Goal: Information Seeking & Learning: Compare options

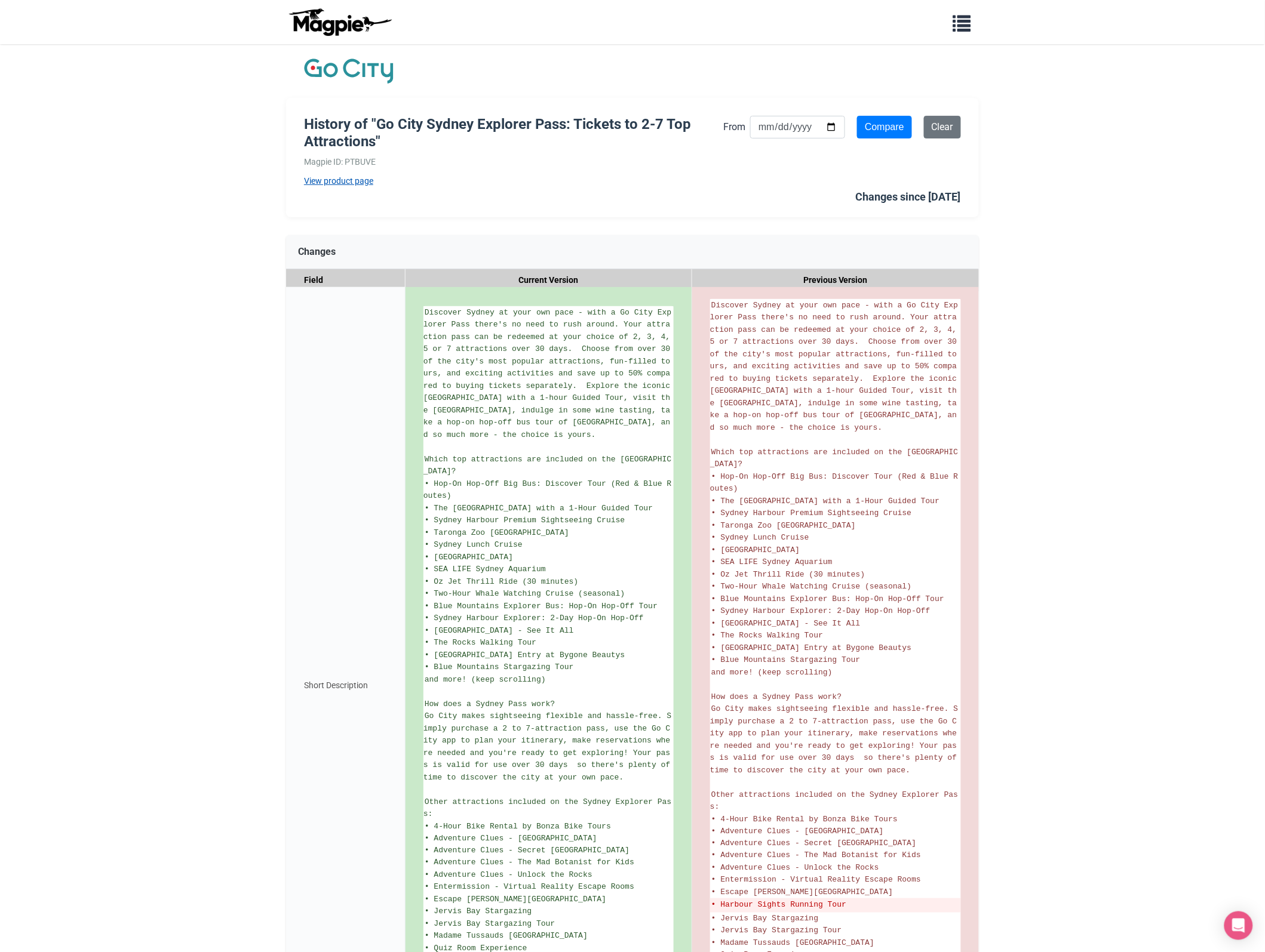
click at [350, 180] on link "View product page" at bounding box center [513, 181] width 419 height 13
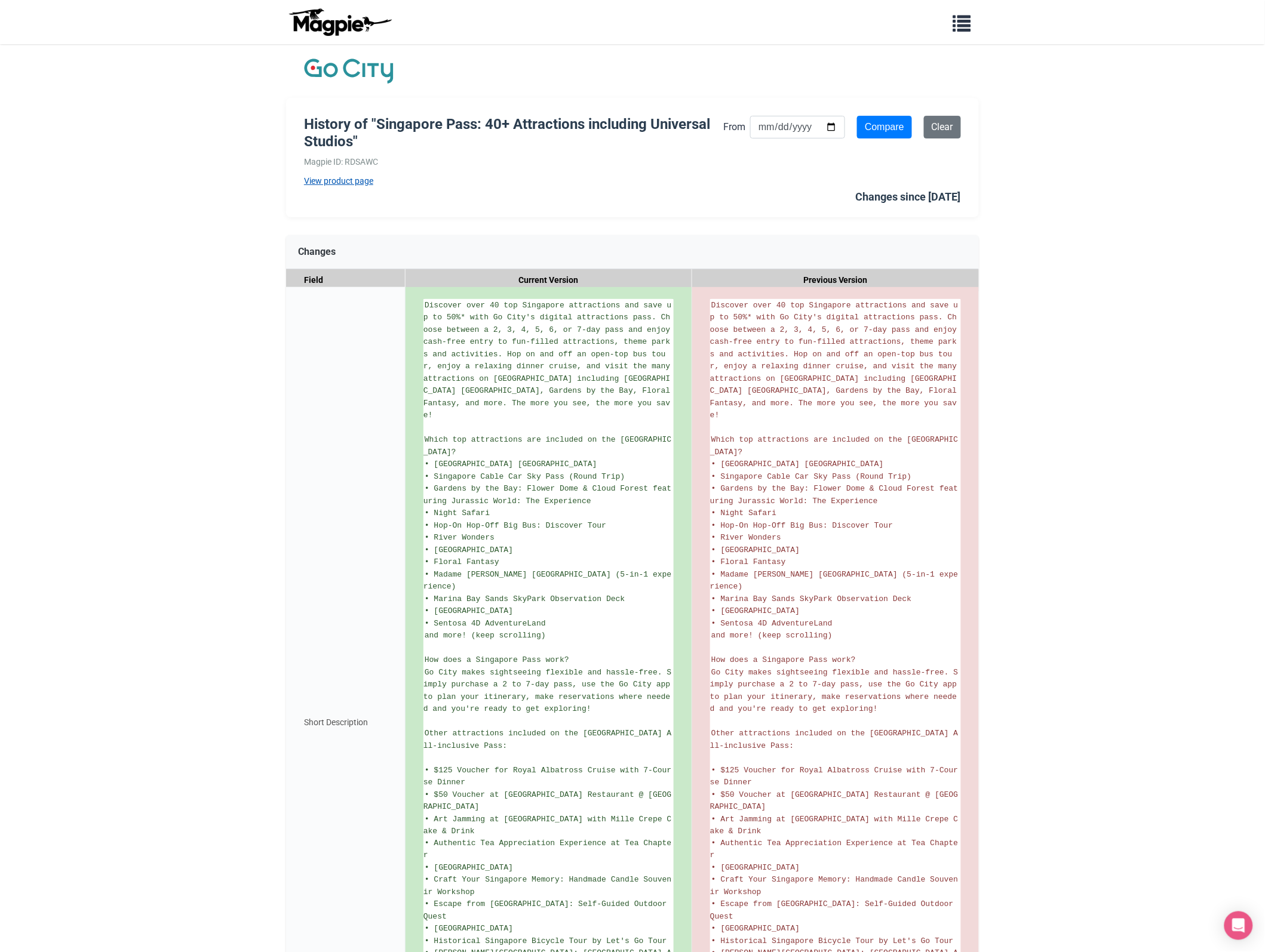
click at [339, 184] on link "View product page" at bounding box center [513, 181] width 419 height 13
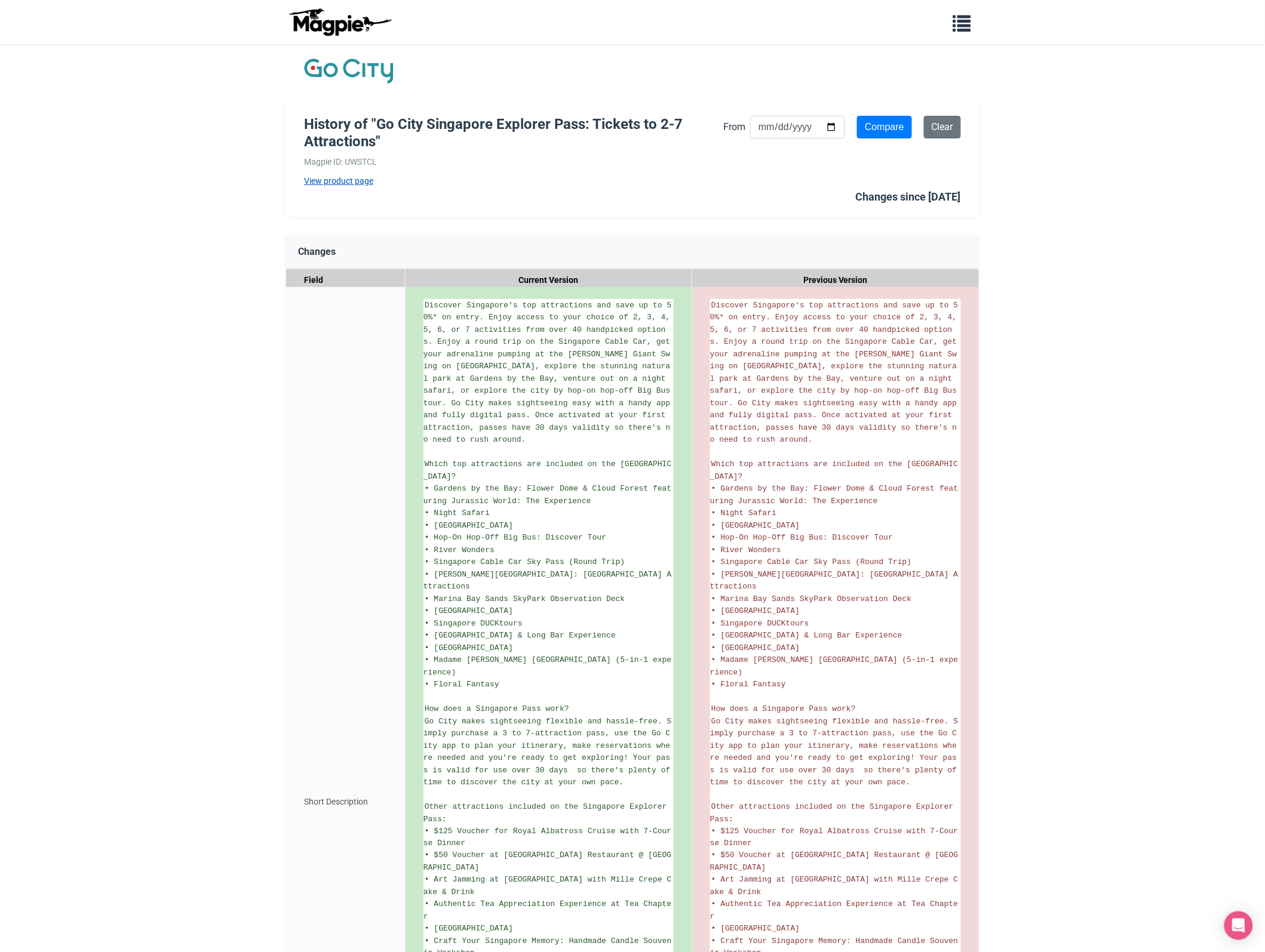
click at [338, 184] on link "View product page" at bounding box center [513, 181] width 419 height 13
click at [359, 184] on link "View product page" at bounding box center [513, 181] width 419 height 13
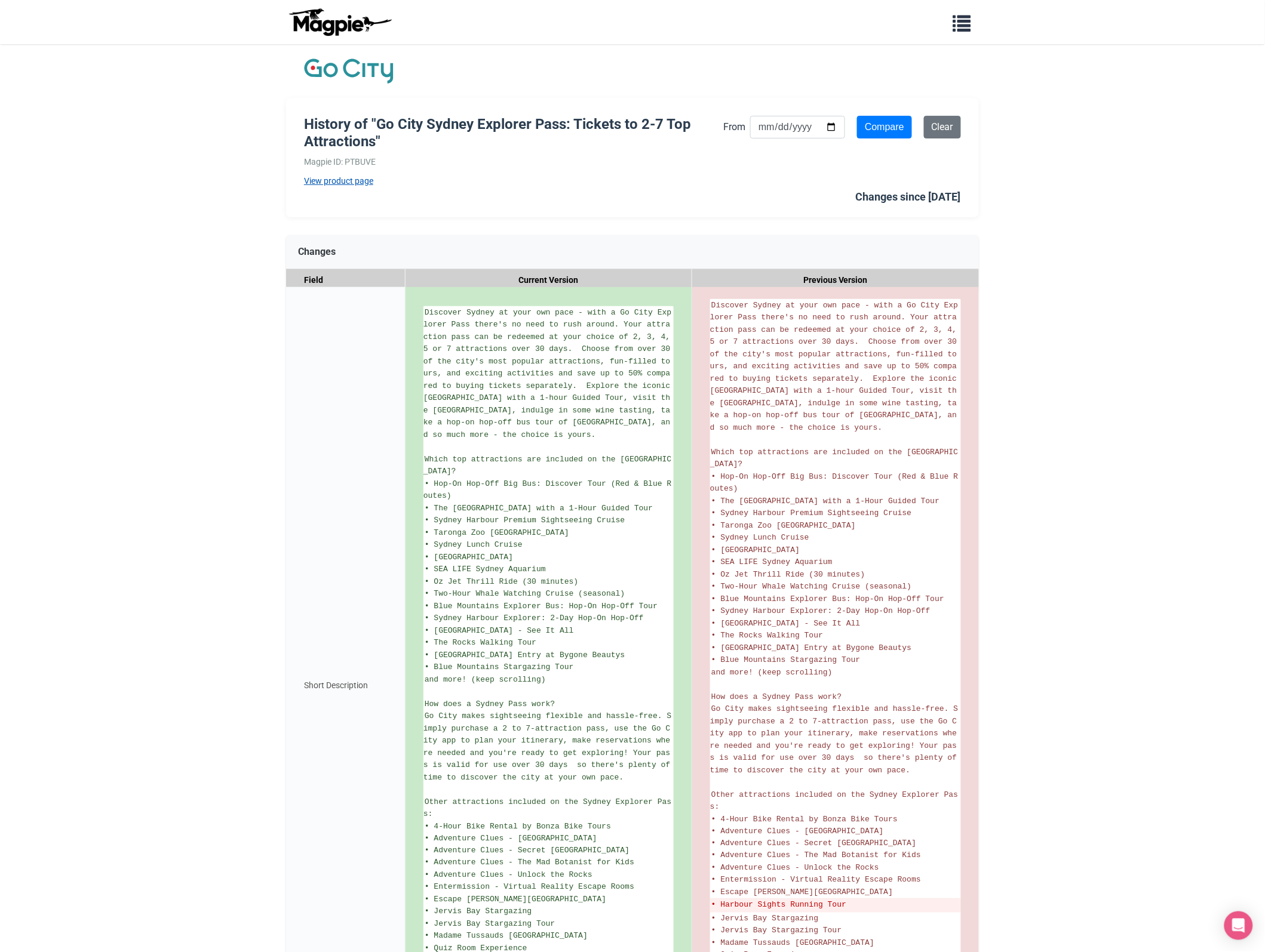
click at [351, 184] on link "View product page" at bounding box center [513, 181] width 419 height 13
